Goal: Transaction & Acquisition: Download file/media

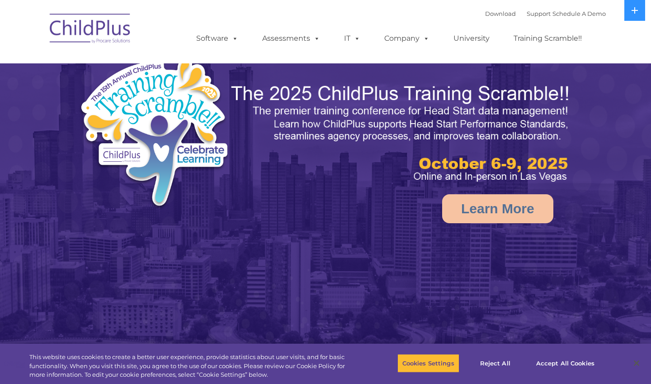
select select "MEDIUM"
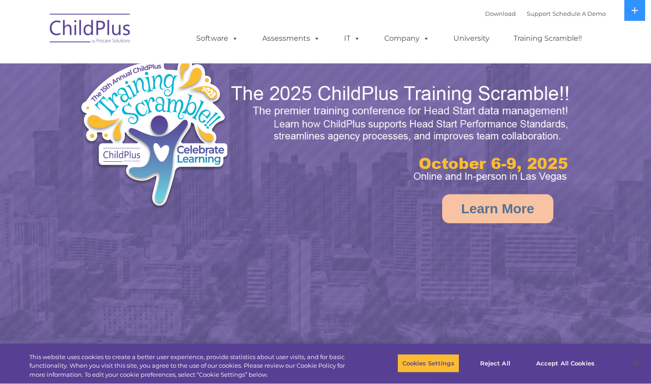
select select "MEDIUM"
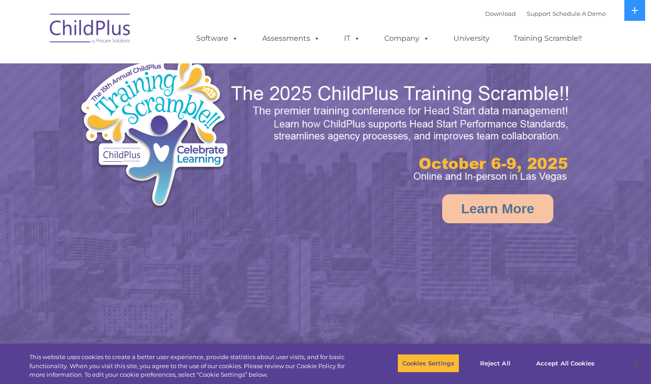
select select "MEDIUM"
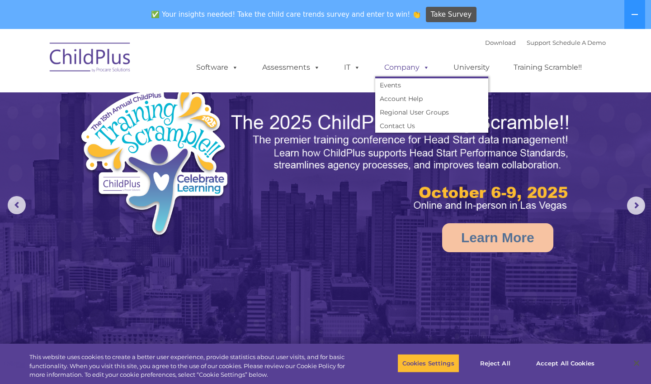
click at [400, 64] on link "Company" at bounding box center [406, 67] width 63 height 18
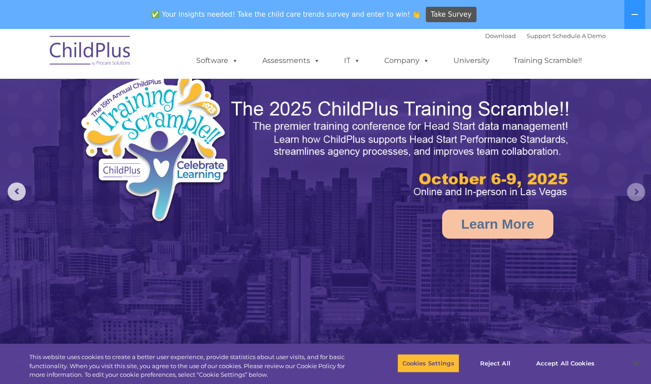
click at [639, 196] on rs-arrow at bounding box center [636, 192] width 18 height 18
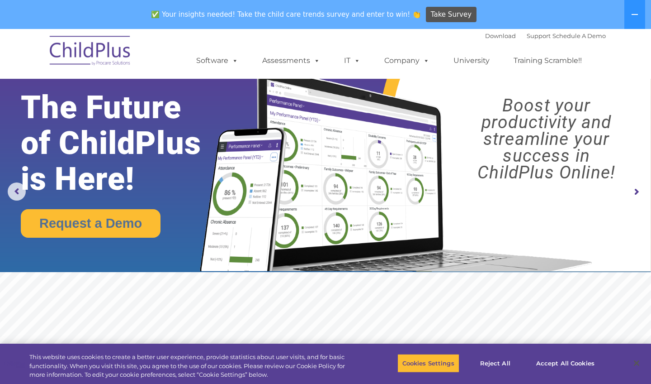
click at [639, 196] on rs-arrow at bounding box center [636, 192] width 18 height 18
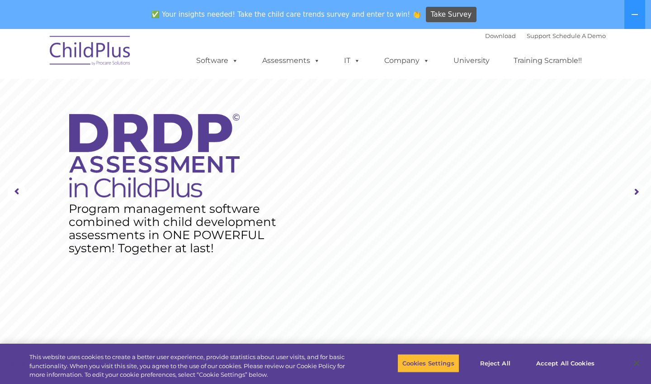
click at [639, 196] on rs-arrow at bounding box center [636, 192] width 18 height 18
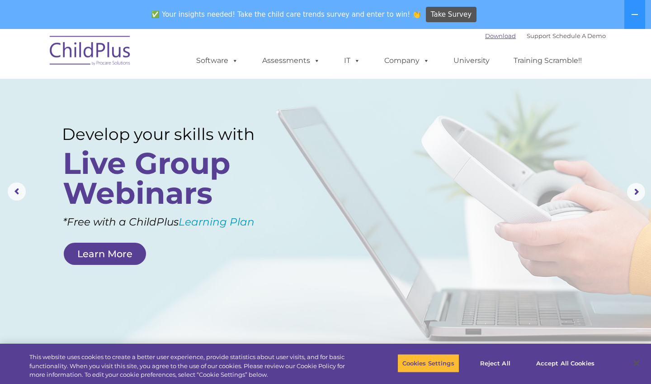
click at [485, 35] on link "Download" at bounding box center [500, 35] width 31 height 7
